Goal: Check status: Check status

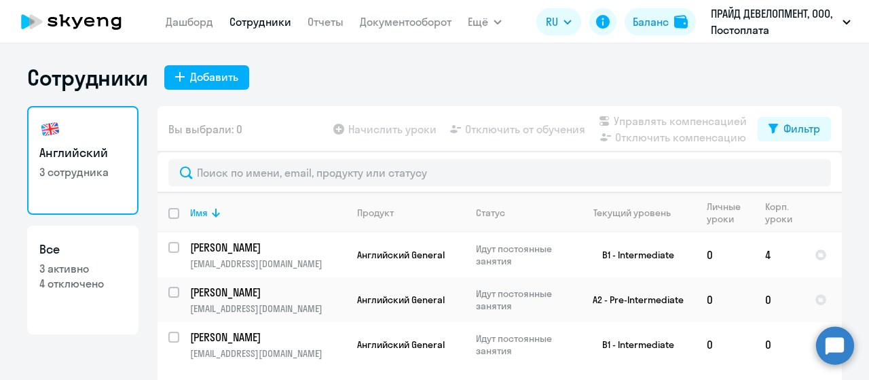
select select "30"
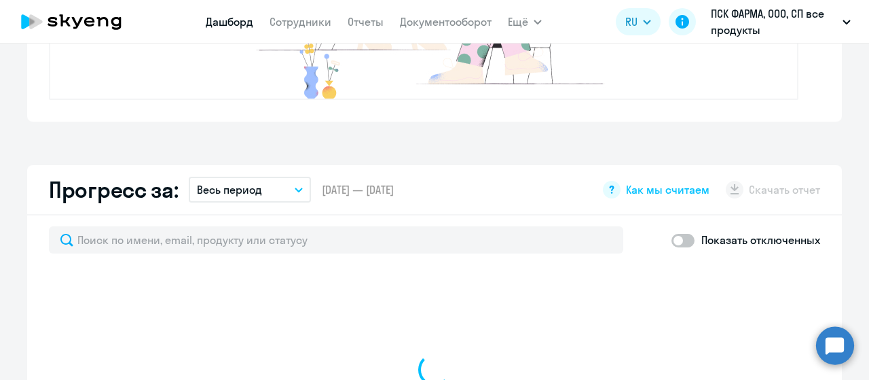
select select "30"
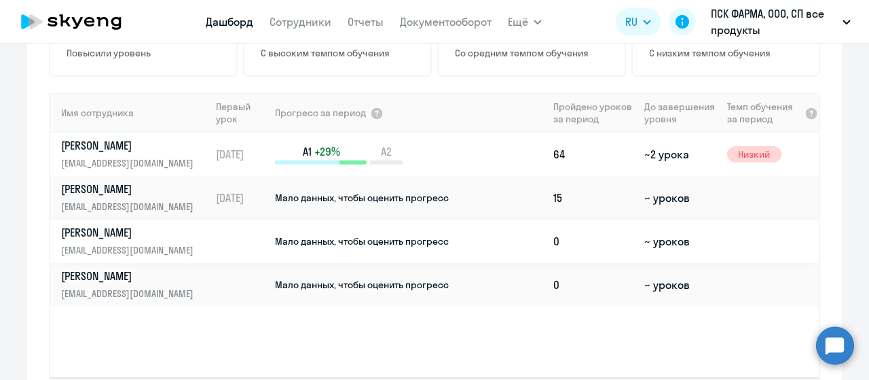
scroll to position [951, 0]
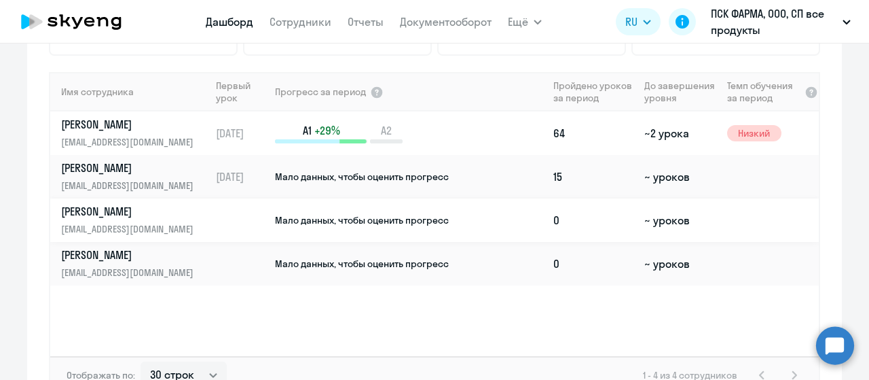
click at [537, 229] on td "Мало данных, чтобы оценить прогресс" at bounding box center [411, 219] width 274 height 43
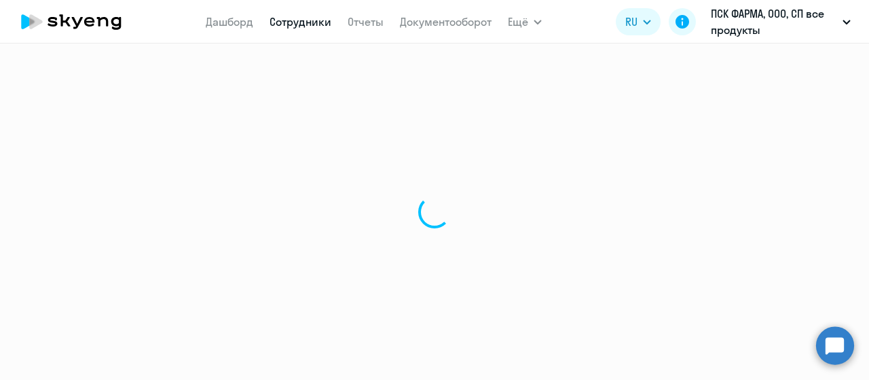
select select "english"
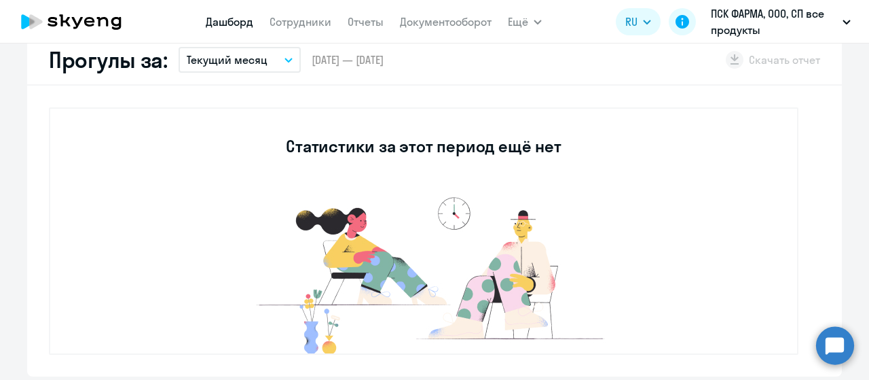
select select "30"
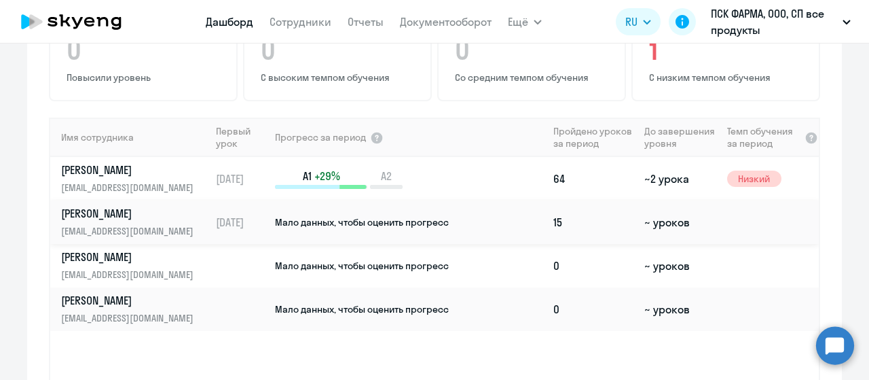
scroll to position [886, 0]
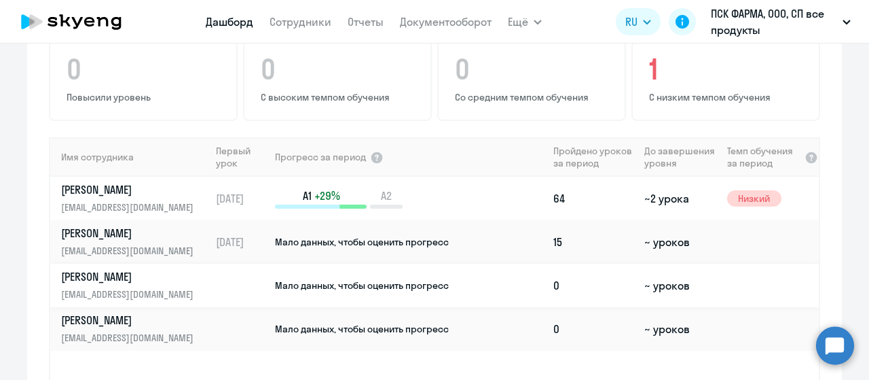
click at [160, 271] on p "[PERSON_NAME]" at bounding box center [131, 276] width 140 height 15
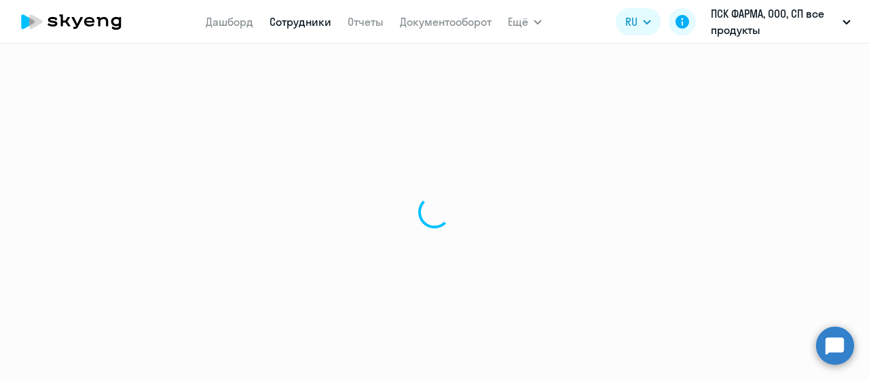
select select "english"
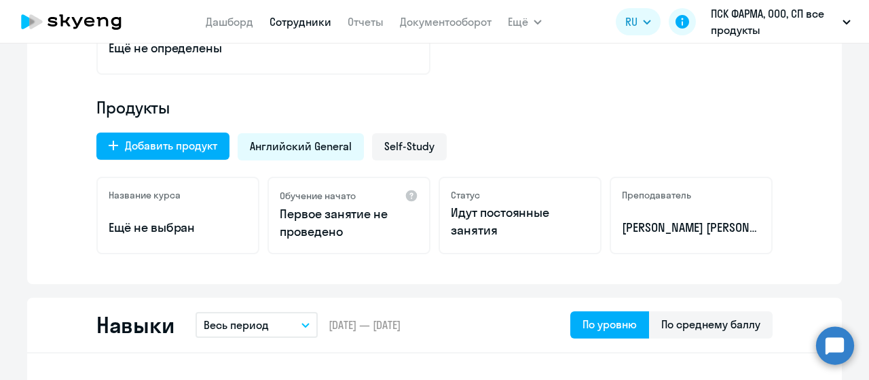
scroll to position [136, 0]
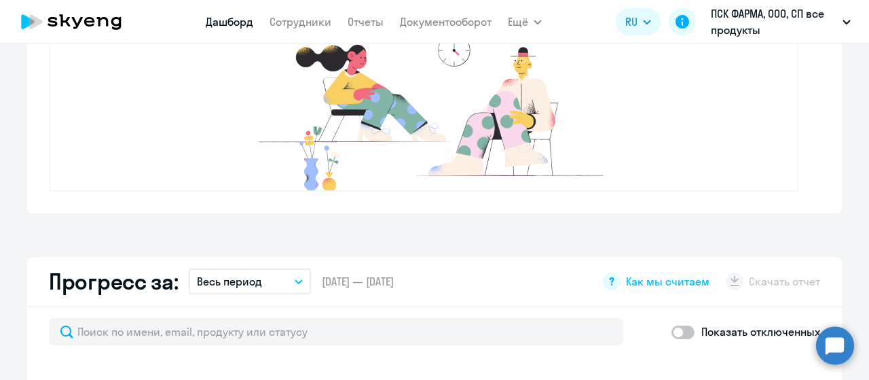
select select "30"
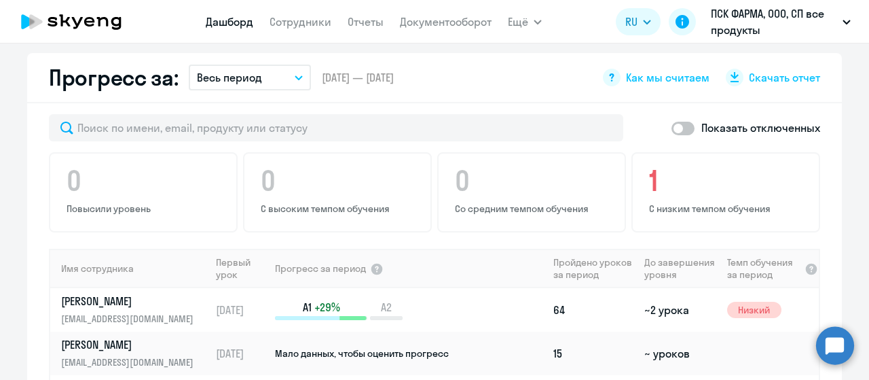
scroll to position [910, 0]
